Goal: Find specific page/section: Find specific page/section

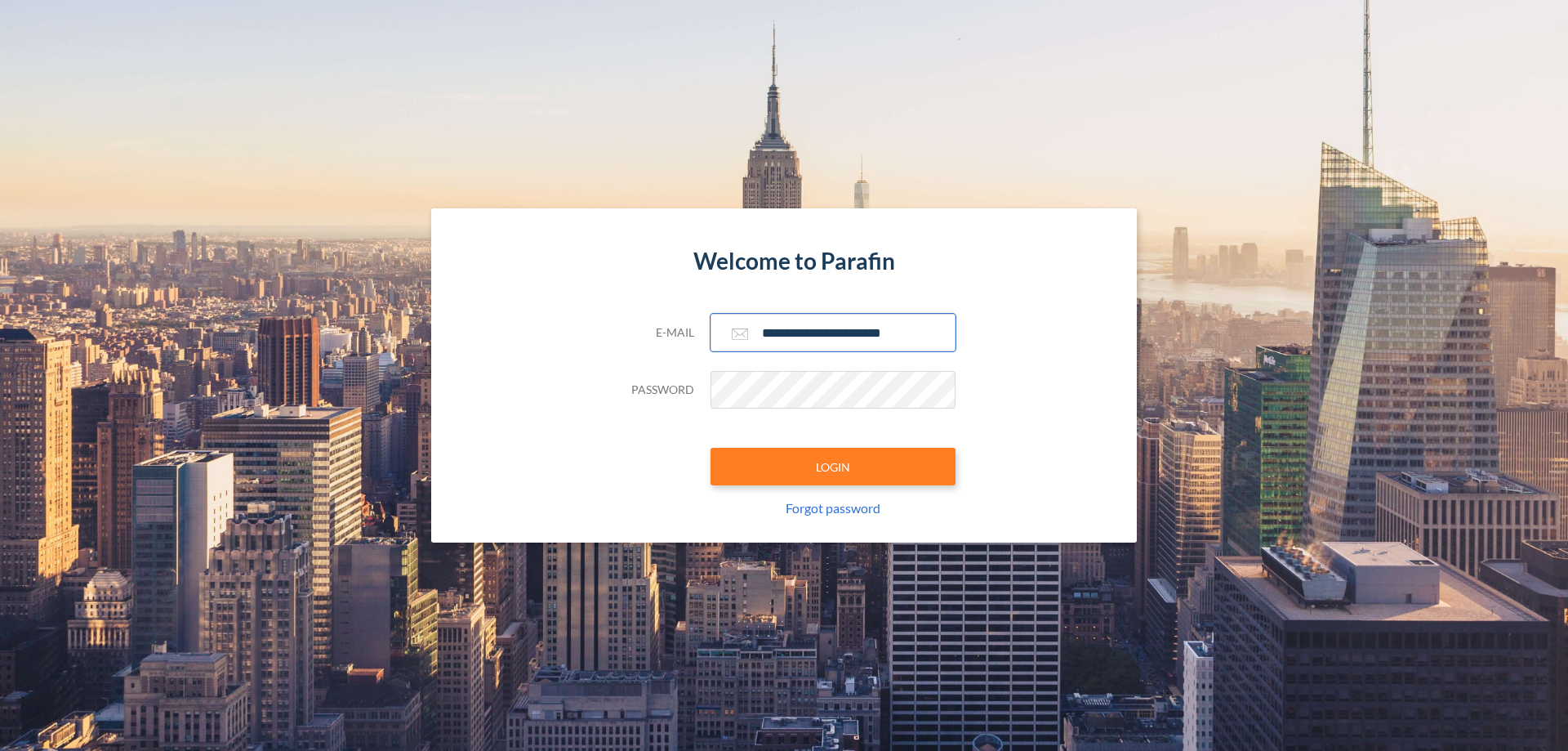
type input "**********"
click at [833, 467] on button "LOGIN" at bounding box center [833, 467] width 245 height 38
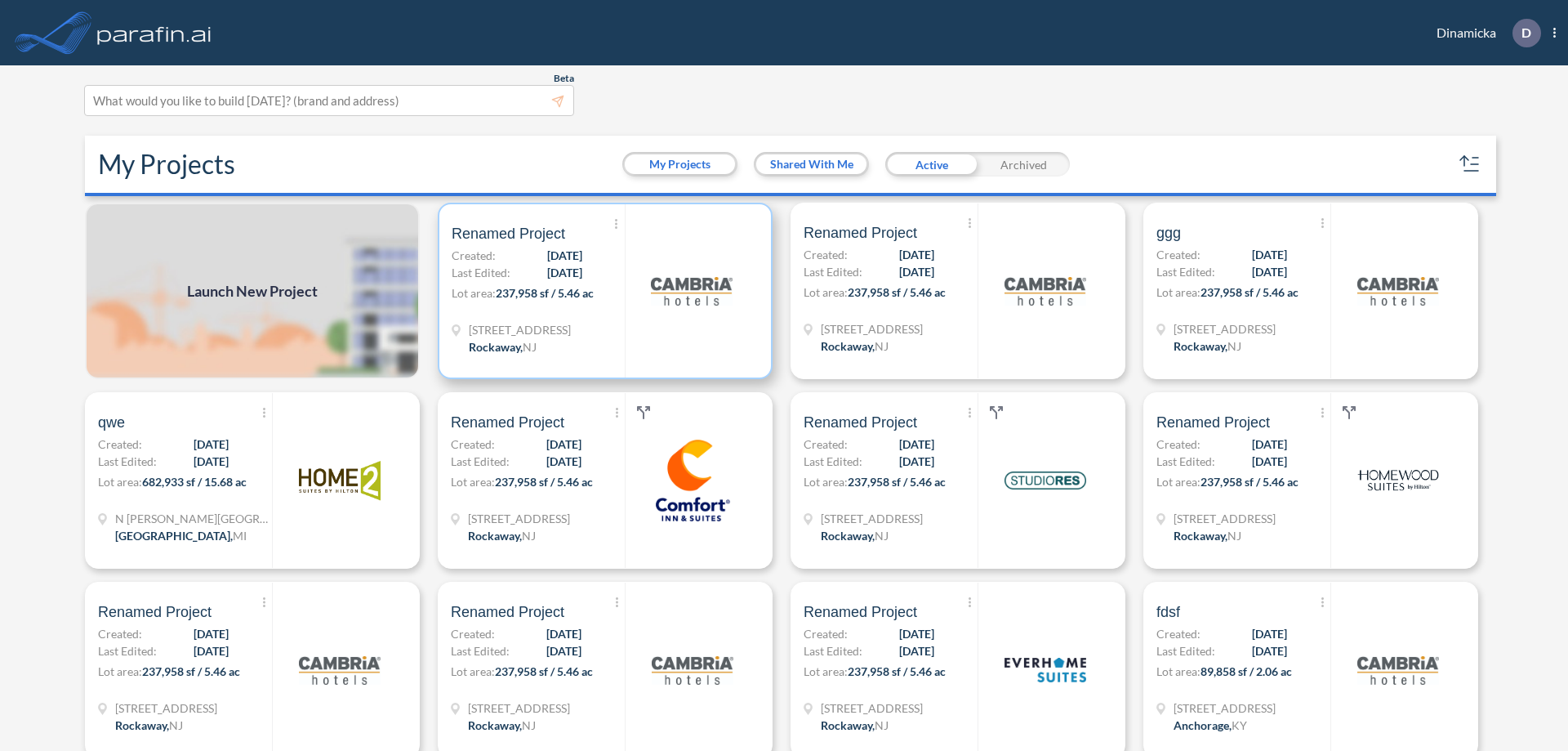
scroll to position [4, 0]
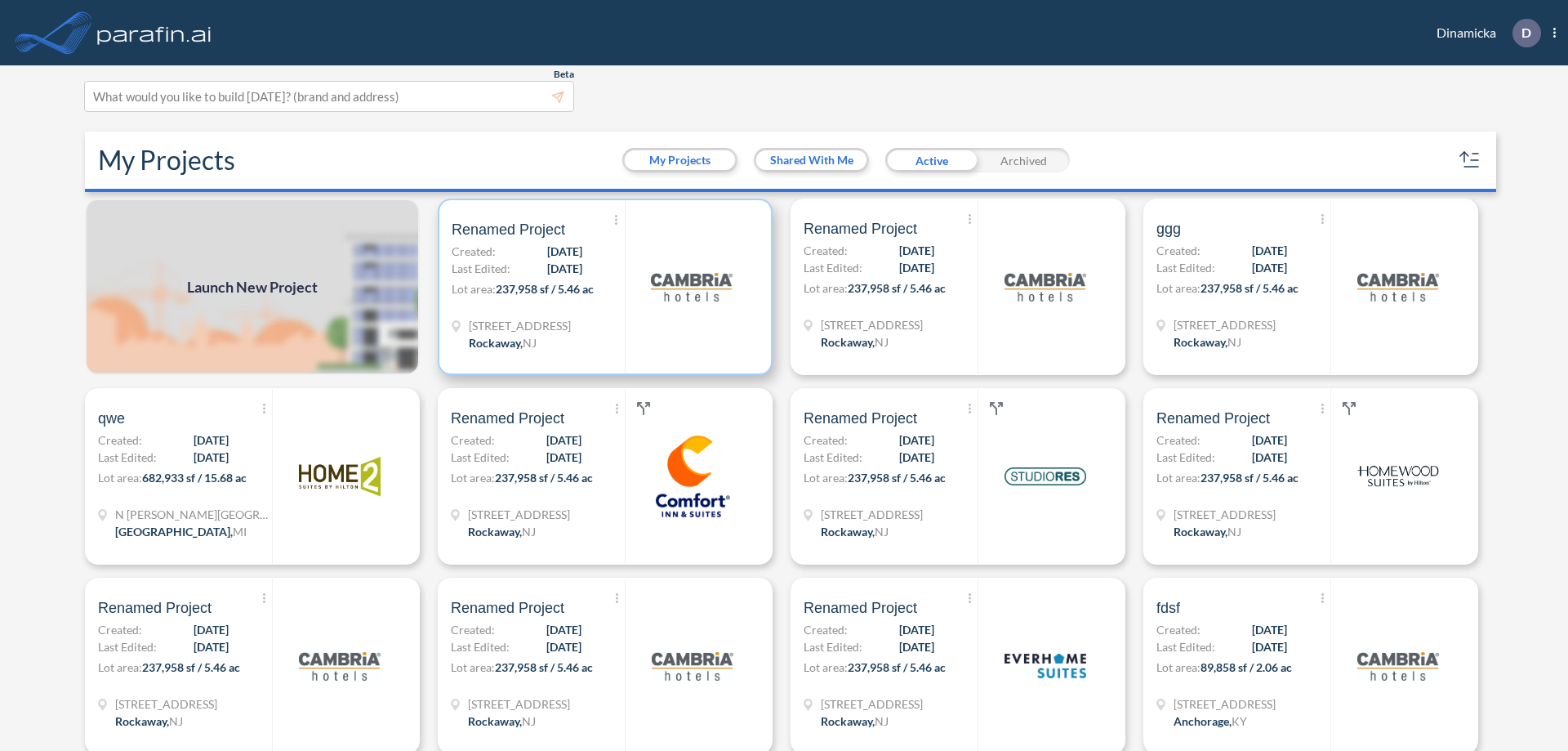
click at [602, 287] on p "Lot area: 237,958 sf / 5.46 ac" at bounding box center [539, 292] width 174 height 24
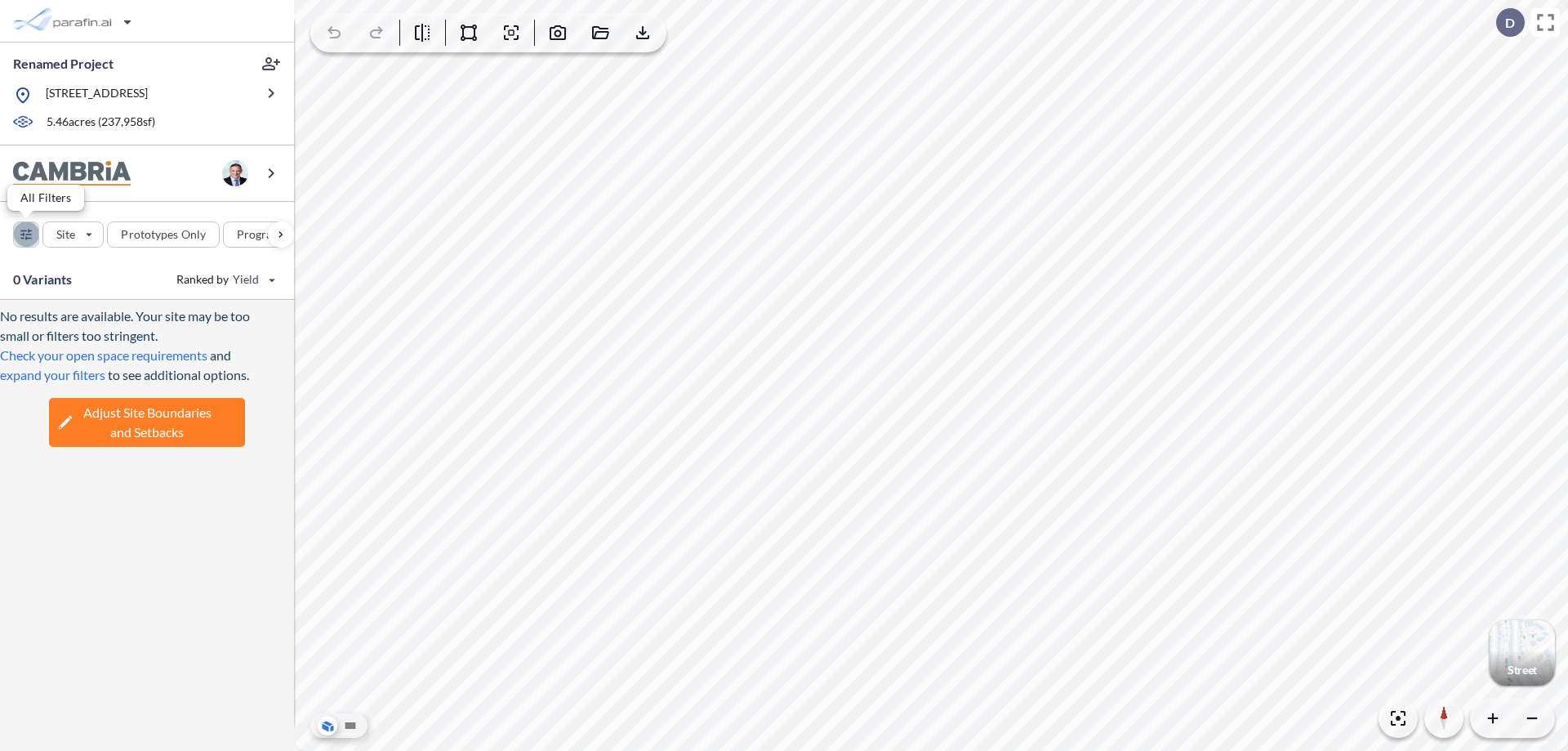
click at [26, 234] on div "button" at bounding box center [26, 235] width 25 height 25
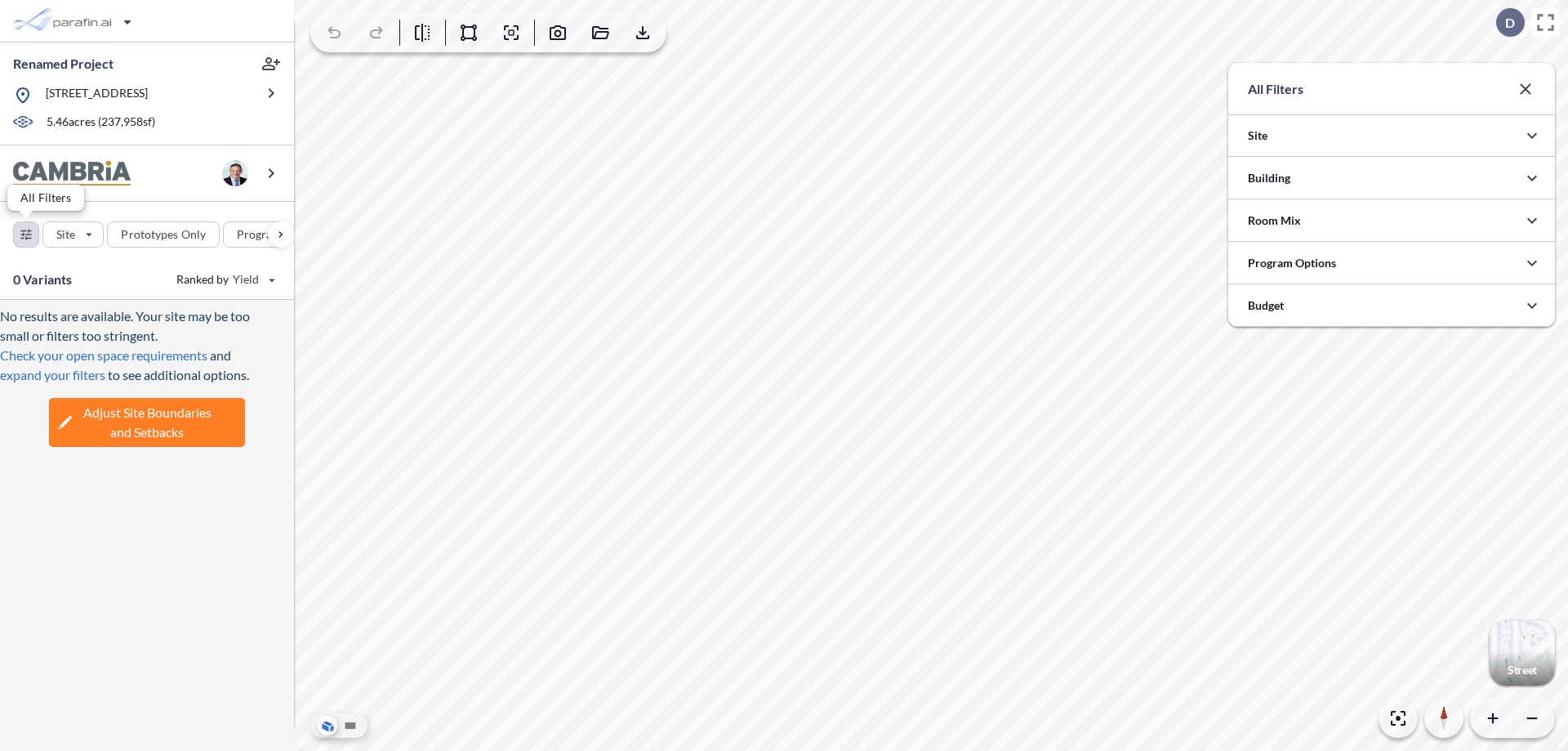
scroll to position [816972, 816560]
click at [1533, 178] on icon "button" at bounding box center [1532, 178] width 20 height 20
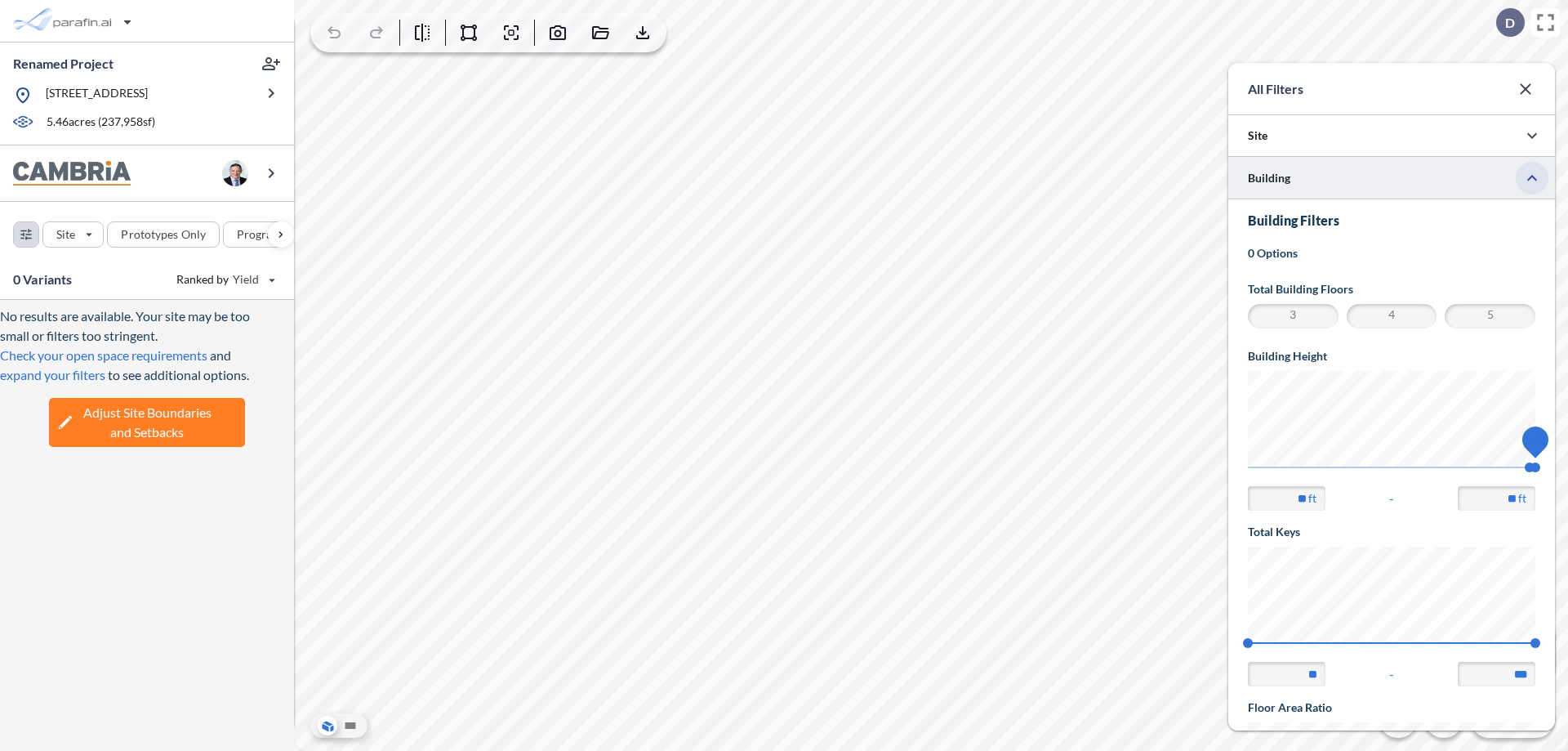
scroll to position [284, 0]
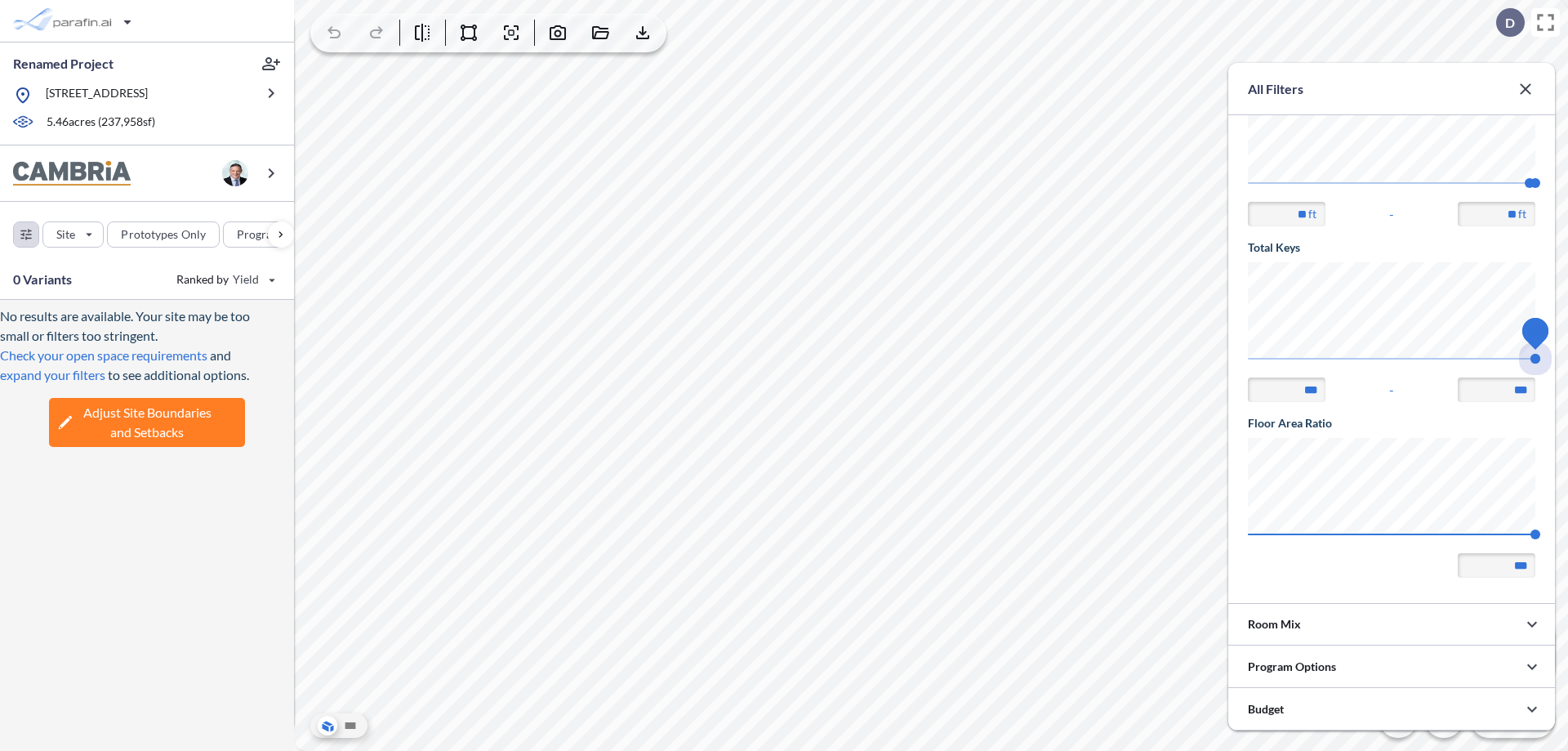
drag, startPoint x: 1248, startPoint y: 358, endPoint x: 1535, endPoint y: 358, distance: 287.0
click at [1535, 358] on span "140 140" at bounding box center [1392, 363] width 288 height 12
type input "***"
